Goal: Task Accomplishment & Management: Manage account settings

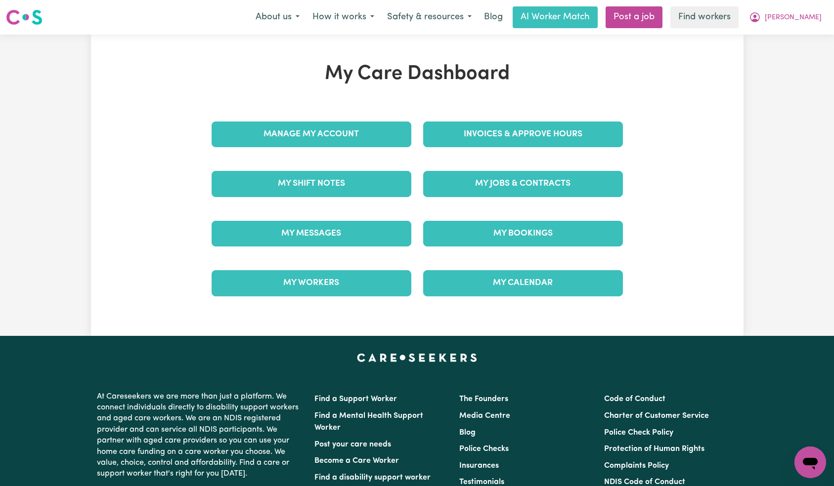
click at [374, 142] on div "Manage My Account" at bounding box center [312, 134] width 212 height 49
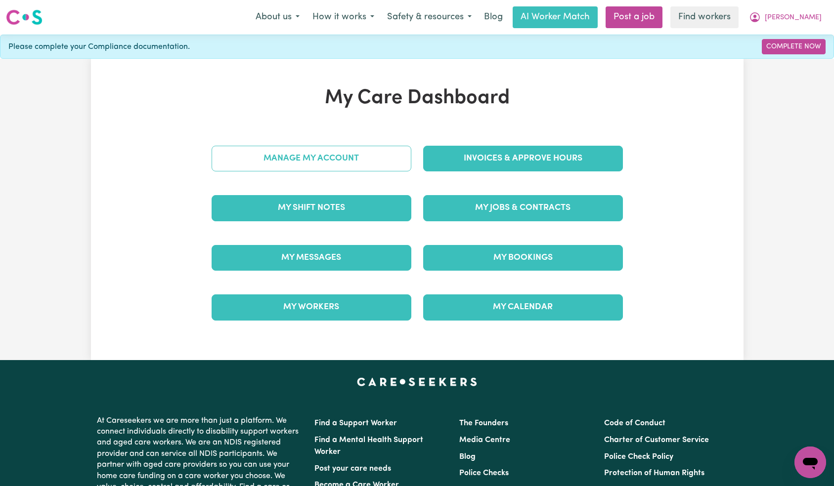
click at [381, 163] on link "Manage My Account" at bounding box center [312, 159] width 200 height 26
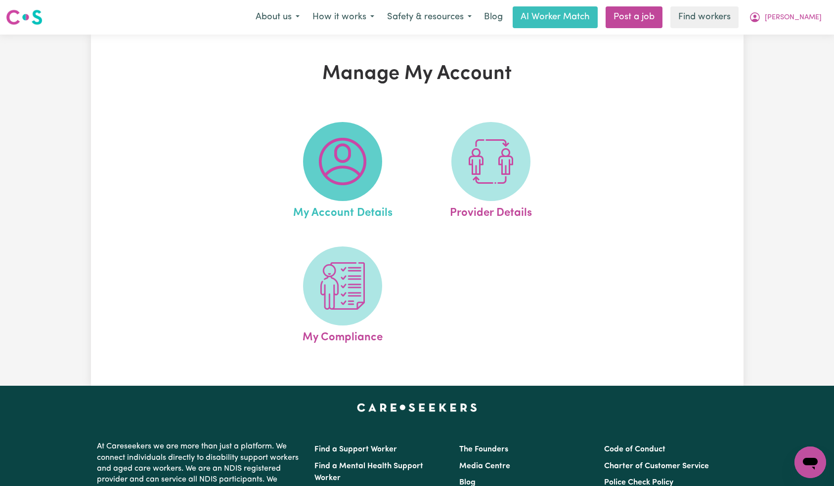
click at [374, 145] on span at bounding box center [342, 161] width 79 height 79
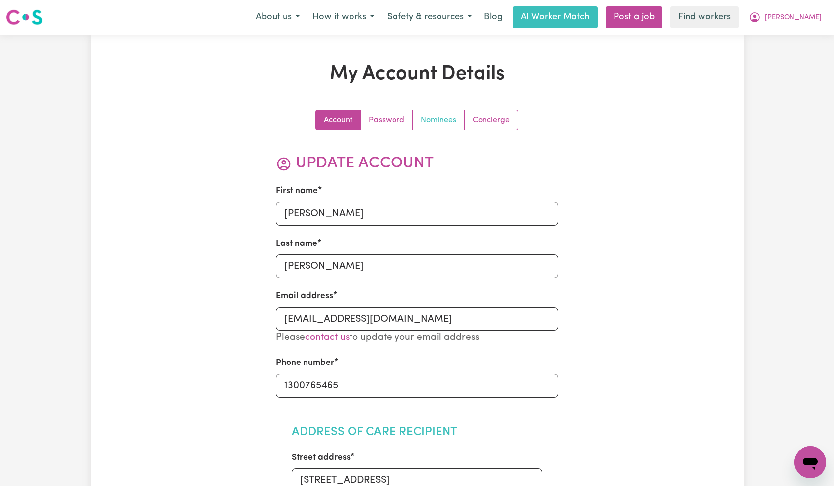
click at [416, 122] on link "Nominees" at bounding box center [439, 120] width 52 height 20
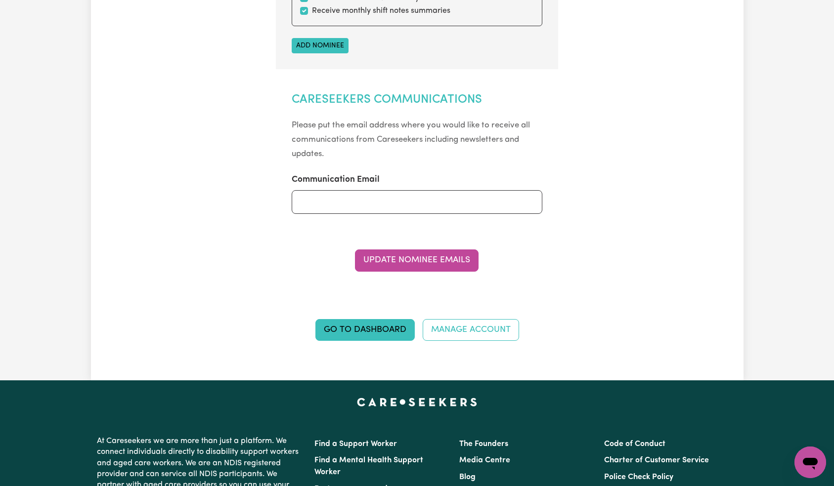
scroll to position [464, 0]
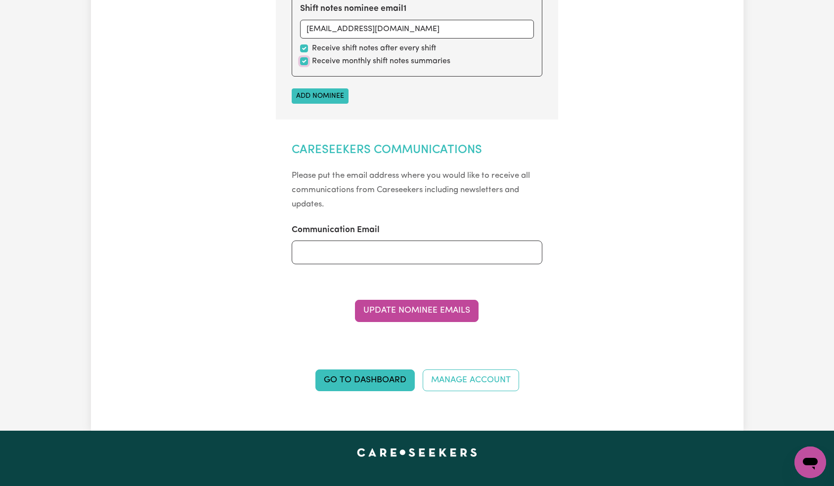
click at [303, 63] on input "checkbox" at bounding box center [304, 61] width 8 height 8
checkbox input "false"
click at [436, 303] on button "Update Nominee Emails" at bounding box center [417, 311] width 124 height 22
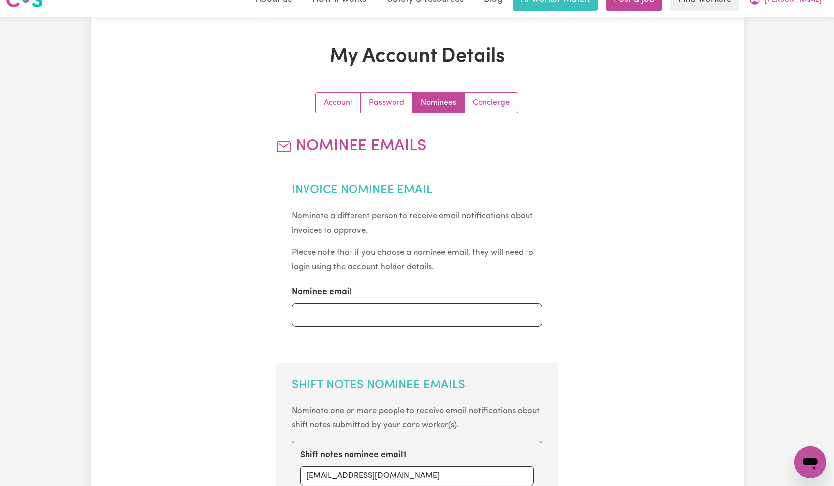
scroll to position [0, 0]
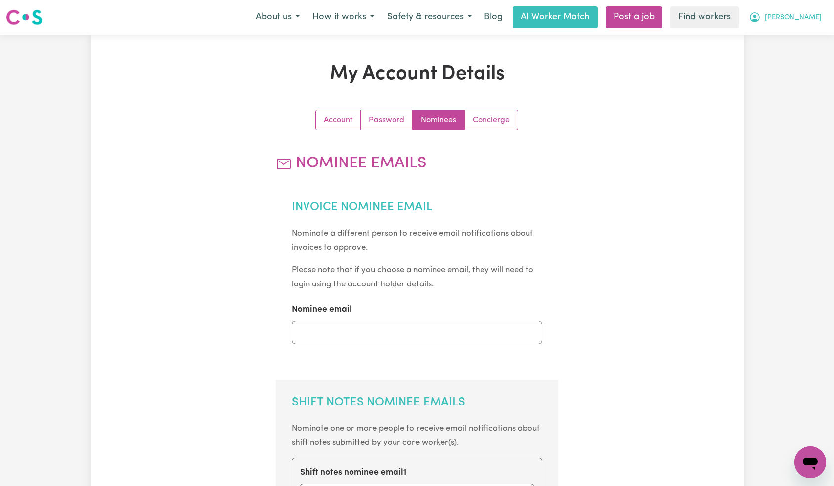
click at [816, 19] on span "[PERSON_NAME]" at bounding box center [793, 17] width 57 height 11
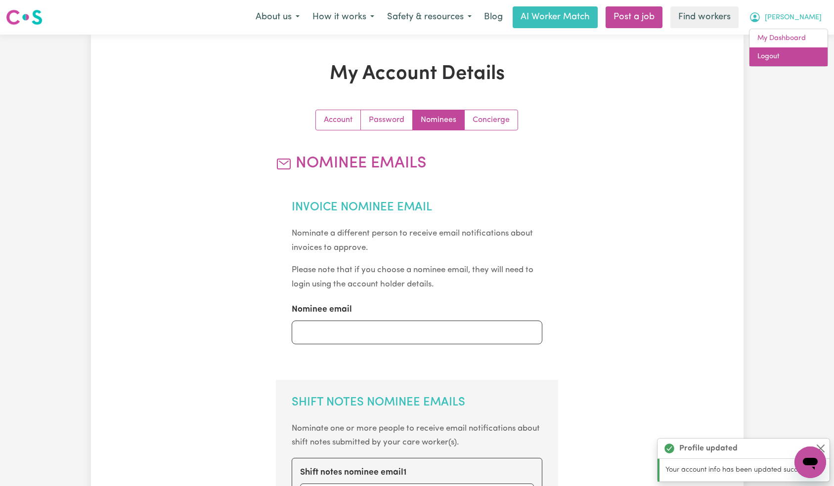
click at [798, 65] on link "Logout" at bounding box center [788, 56] width 78 height 19
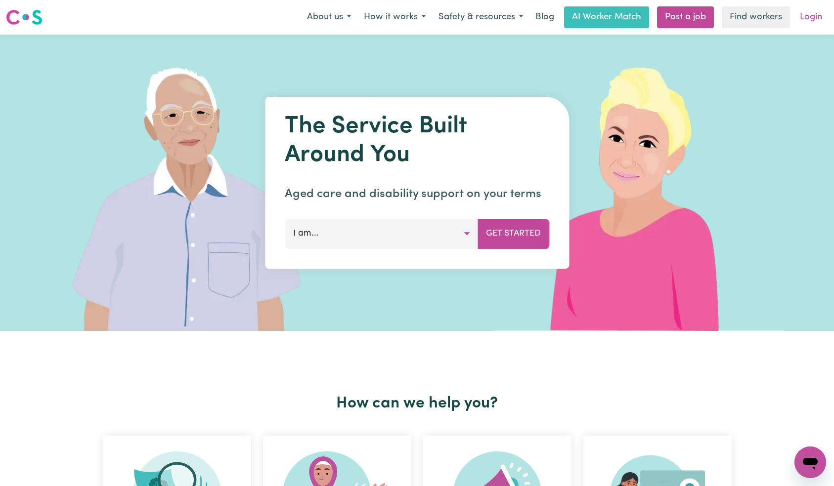
click at [813, 17] on link "Login" at bounding box center [811, 17] width 34 height 22
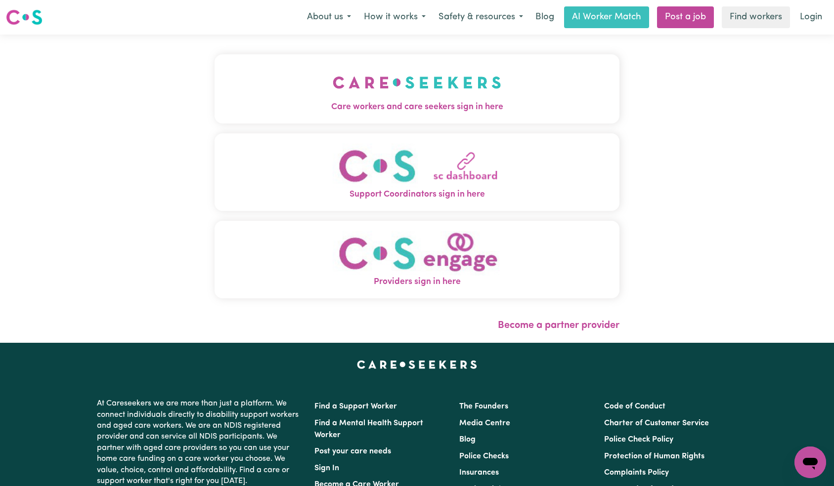
click at [215, 76] on button "Care workers and care seekers sign in here" at bounding box center [417, 88] width 405 height 69
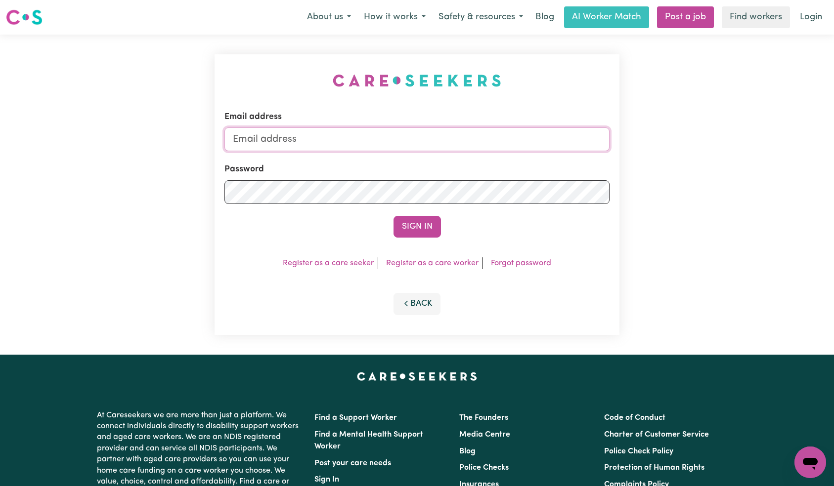
click at [409, 141] on input "Email address" at bounding box center [417, 140] width 386 height 24
paste input "[EMAIL_ADDRESS][DOMAIN_NAME]"
type input "[EMAIL_ADDRESS][DOMAIN_NAME]"
click at [428, 225] on button "Sign In" at bounding box center [416, 227] width 47 height 22
